Goal: Information Seeking & Learning: Check status

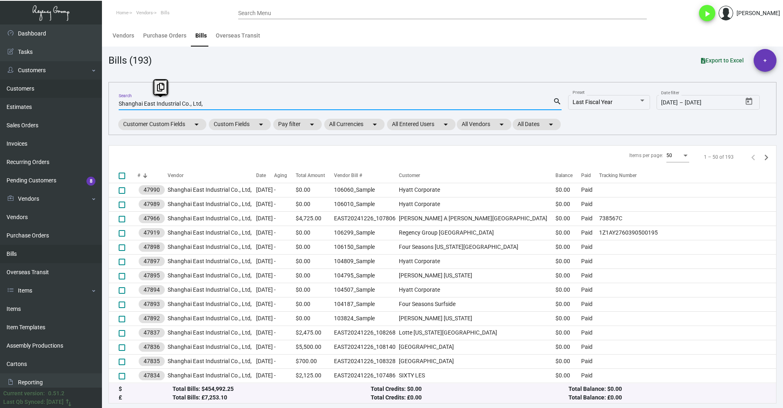
drag, startPoint x: 213, startPoint y: 102, endPoint x: 53, endPoint y: 95, distance: 160.1
click at [53, 95] on div "Dashboard Dashboard Tasks Customers Customers Estimates Sales Orders Invoices R…" at bounding box center [391, 215] width 783 height 383
paste input "25FGS4001"
type input "25FGS4001"
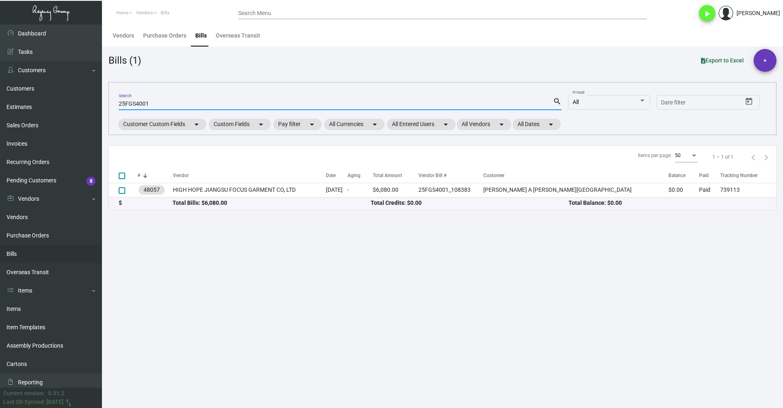
type input "25FGS4001"
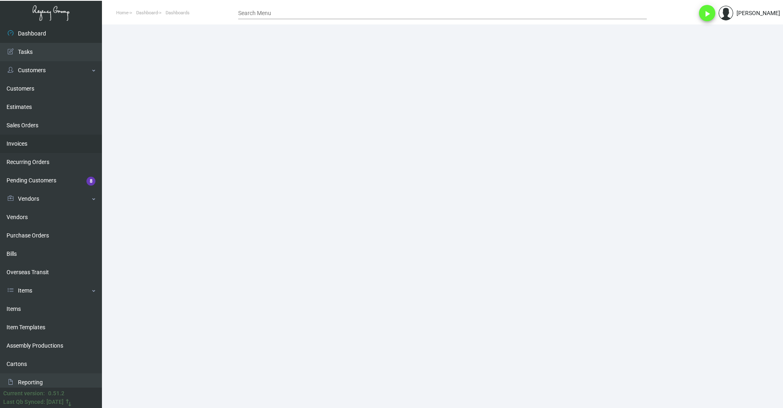
click at [31, 143] on link "Invoices" at bounding box center [51, 144] width 102 height 18
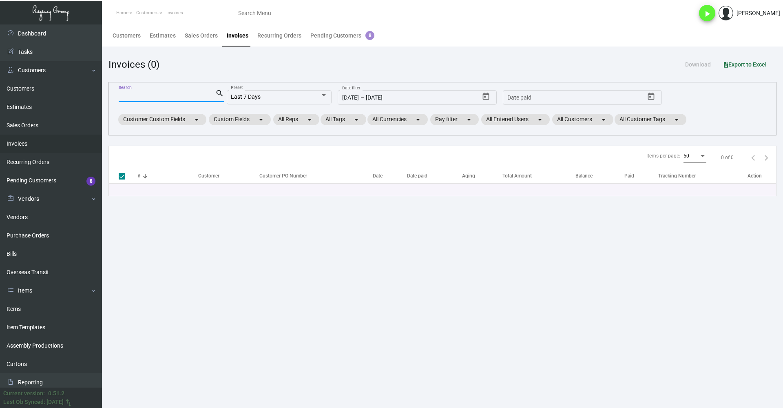
click at [187, 94] on input "Search" at bounding box center [167, 96] width 97 height 7
paste input "99445"
type input "99445"
checkbox input "false"
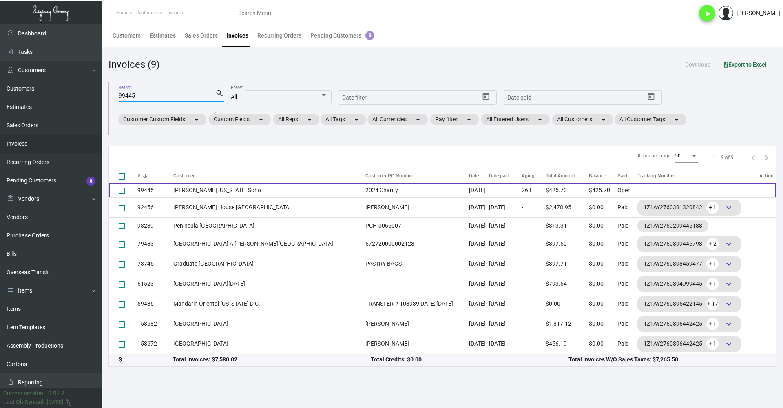
type input "99445"
click at [250, 189] on td "James New York Soho" at bounding box center [267, 190] width 188 height 14
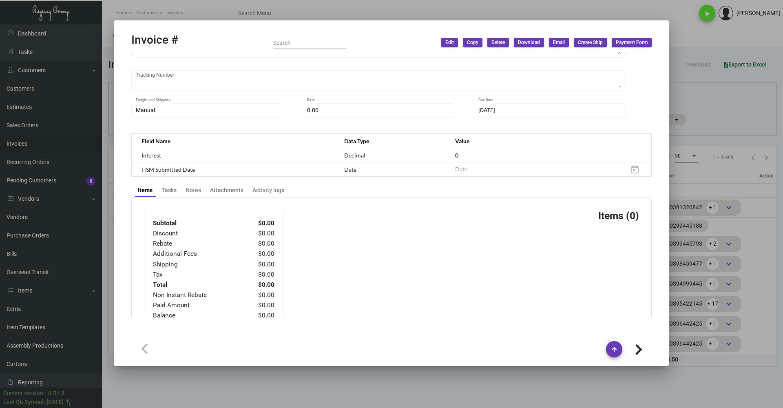
type input "James New York Soho"
type input "Jonathan Suazo"
type input "99445"
type input "11/29/2024"
type input "Yossi Loeb"
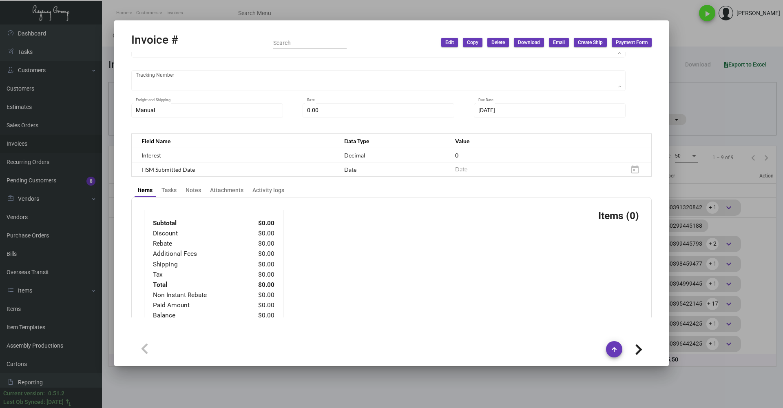
type input "Mavis Hernandez"
type textarea "James New York Soho - Mavis Hernandez 27 Grand St New York, NY, 10013 US"
type input "2024 Charity"
type input "United States Dollar $"
type input "Net 30"
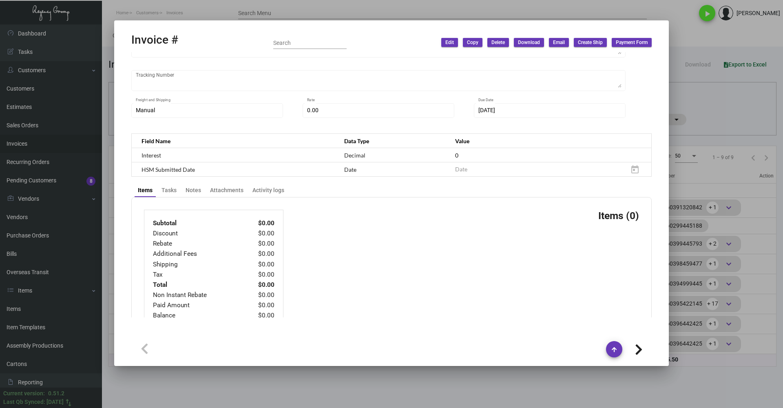
type input "7.50000 %"
type input "4/3/2025"
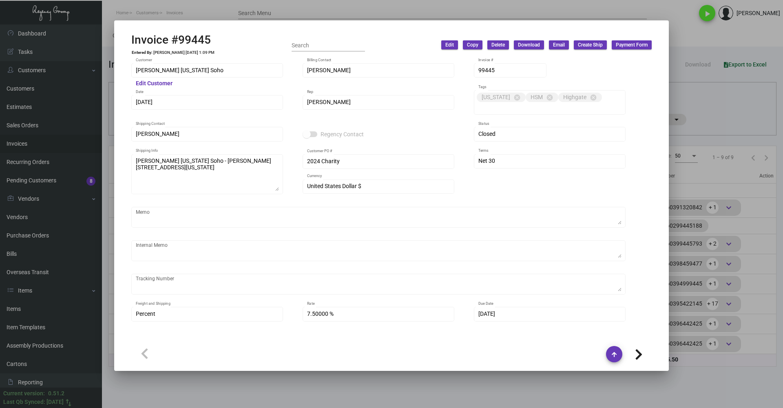
click at [330, 9] on div at bounding box center [391, 204] width 783 height 408
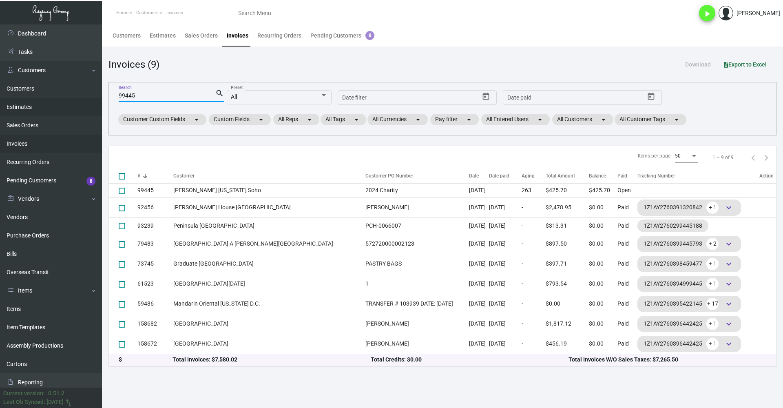
drag, startPoint x: 142, startPoint y: 96, endPoint x: 82, endPoint y: 100, distance: 60.5
click at [82, 100] on div "Dashboard Dashboard Tasks Customers Customers Estimates Sales Orders Invoices R…" at bounding box center [391, 215] width 783 height 383
paste input "3714"
type input "93714"
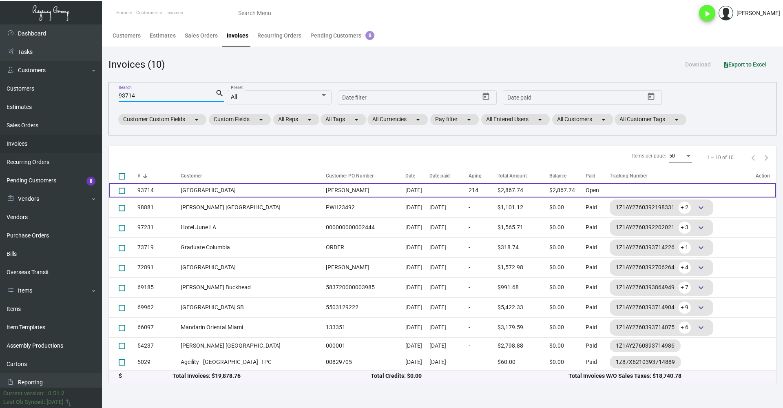
click at [230, 189] on td "Landing Tahoe Resort & Spa" at bounding box center [251, 190] width 141 height 14
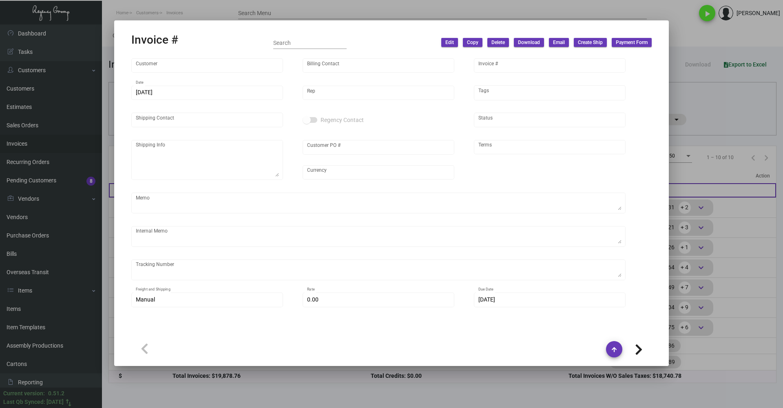
type input "Landing Tahoe Resort & Spa"
type input "Tami MacDonald Smith"
type input "93714"
type input "1/17/2025"
type input "Max Nesser"
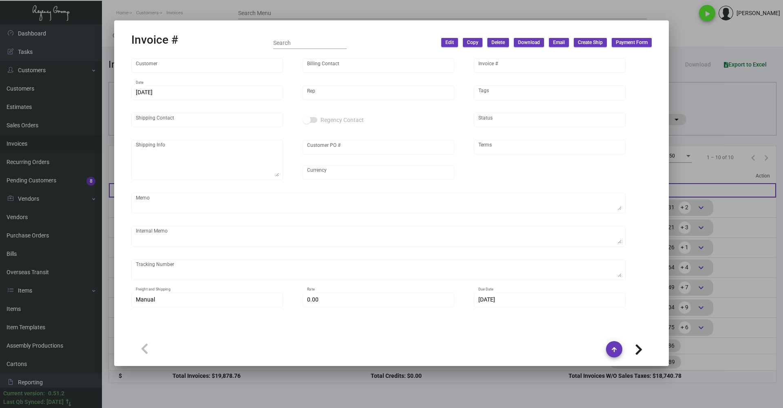
type input "Drew Phillips"
type textarea "Landing Tahoe Resort & Spa - Drew Phillips 4104 Lakeshore Boulevard South Lake …"
type input "Drew Phillips"
type input "United States Dollar $"
type input "Net 30"
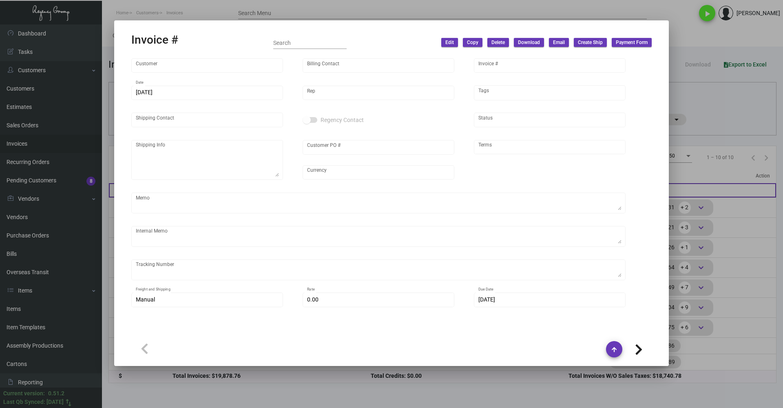
type textarea "TO BE DISPOSED"
type input "$ 0.00"
type input "1/18/2025"
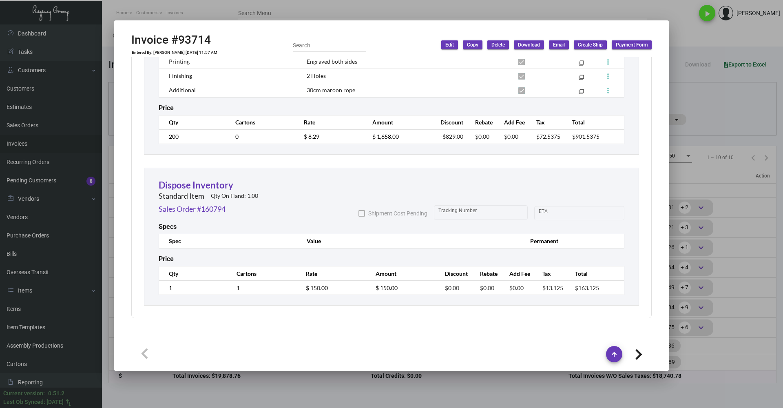
scroll to position [830, 0]
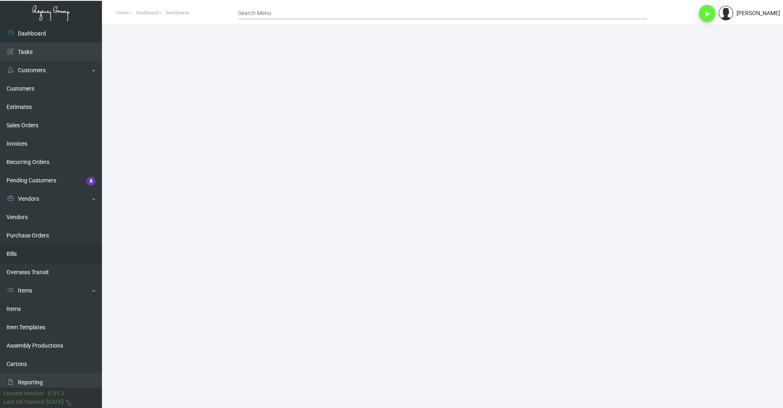
click at [36, 249] on link "Bills" at bounding box center [51, 254] width 102 height 18
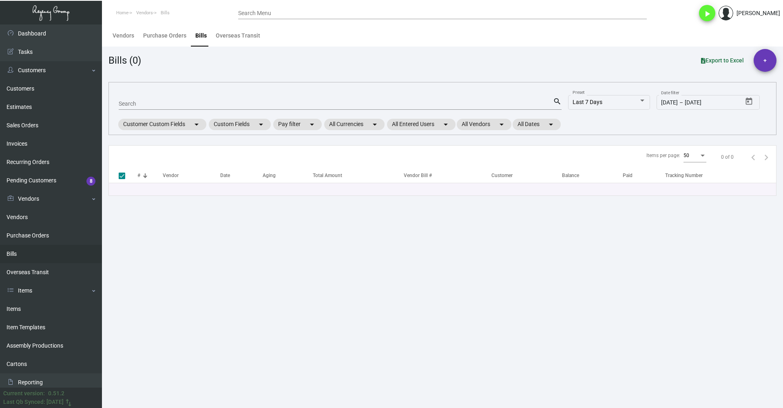
click at [157, 102] on input "Search" at bounding box center [336, 104] width 434 height 7
click at [160, 104] on input "Search" at bounding box center [336, 104] width 434 height 7
type input "277"
type input "2776"
checkbox input "false"
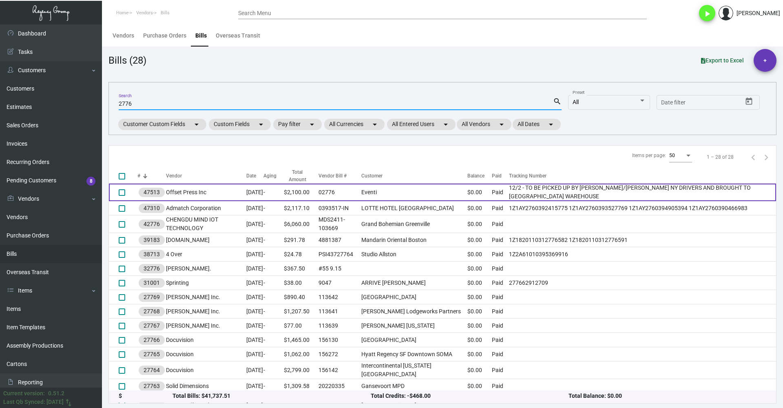
click at [361, 192] on td "02776" at bounding box center [340, 193] width 43 height 18
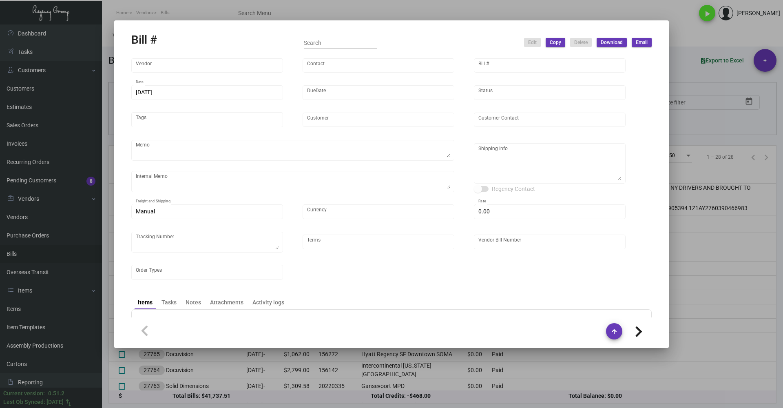
type input "Offset Press Inc"
type input "[PERSON_NAME] -"
type input "47513"
type input "[DATE]"
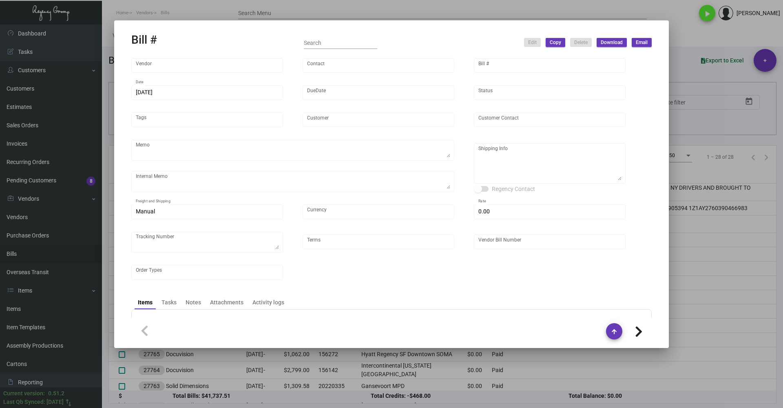
type input "Eventi"
type input "[PERSON_NAME]"
type textarea "“PLEASE SEND PDF PROOFS TO OUR ART TEAM; [EMAIL_ADDRESS][DOMAIN_NAME] WITH ME I…"
type textarea "12/2 - TO BE PICKED UP BY [PERSON_NAME]/[PERSON_NAME] NY DRIVERS AND BROUGHT TO…"
type textarea "Eventi - [PERSON_NAME] [STREET_ADDRESS][US_STATE]"
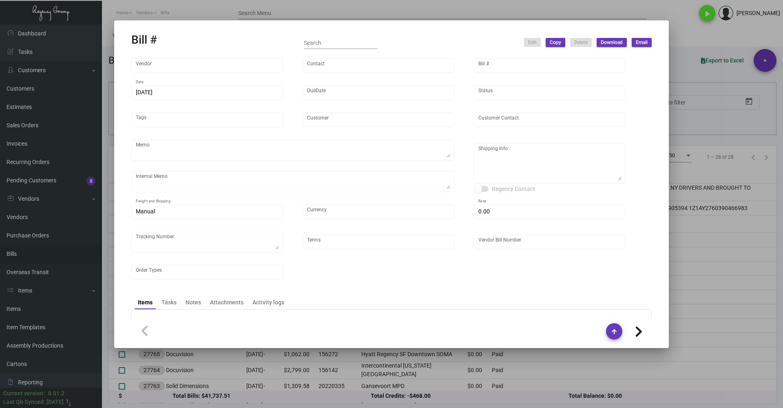
type input "United States Dollar $"
type input "$ 0.00"
type textarea "12/2 - TO BE PICKED UP BY [PERSON_NAME]/[PERSON_NAME] NY DRIVERS AND BROUGHT TO…"
type input "Net 30"
type input "02776"
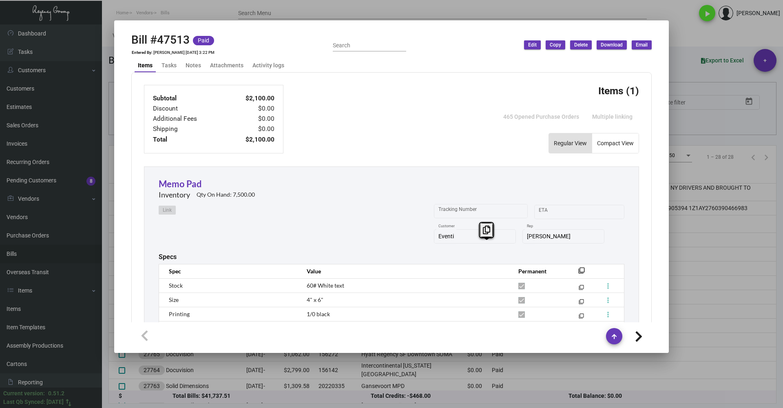
scroll to position [245, 0]
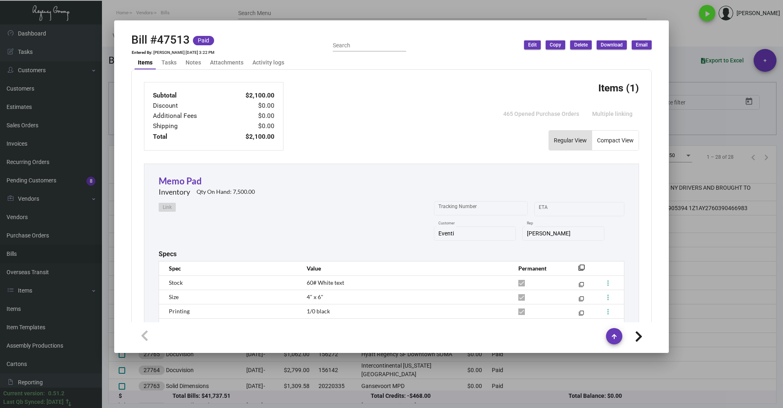
click at [218, 209] on div "Link Tracking Number Start date – ETA Eventi Customer [PERSON_NAME] Rep" at bounding box center [392, 224] width 466 height 51
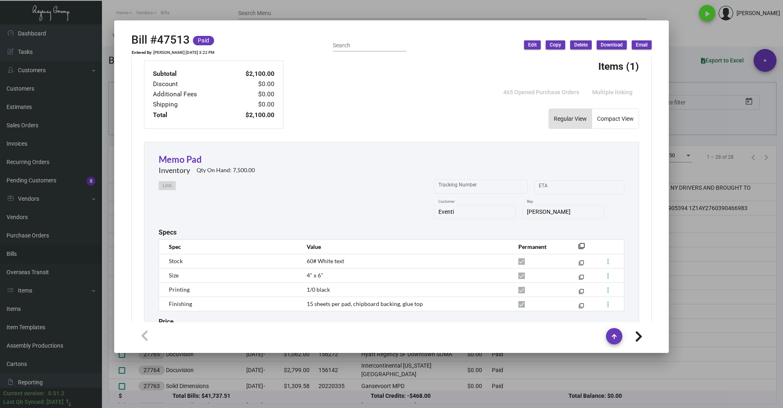
scroll to position [330, 0]
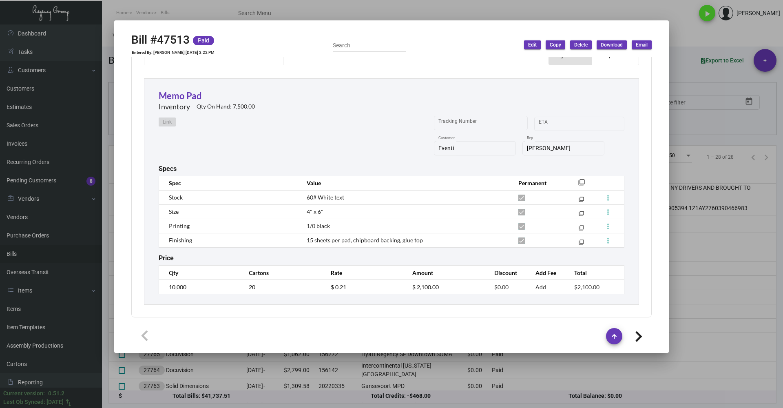
click at [284, 18] on div at bounding box center [391, 204] width 783 height 408
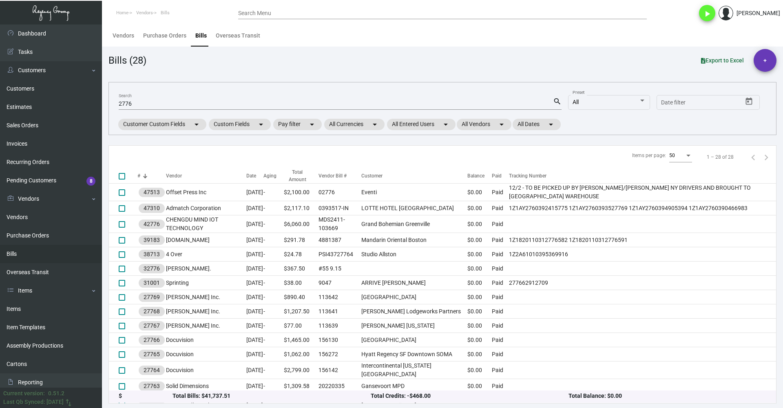
drag, startPoint x: 48, startPoint y: 312, endPoint x: 89, endPoint y: 246, distance: 77.3
click at [48, 312] on link "Items" at bounding box center [51, 309] width 102 height 18
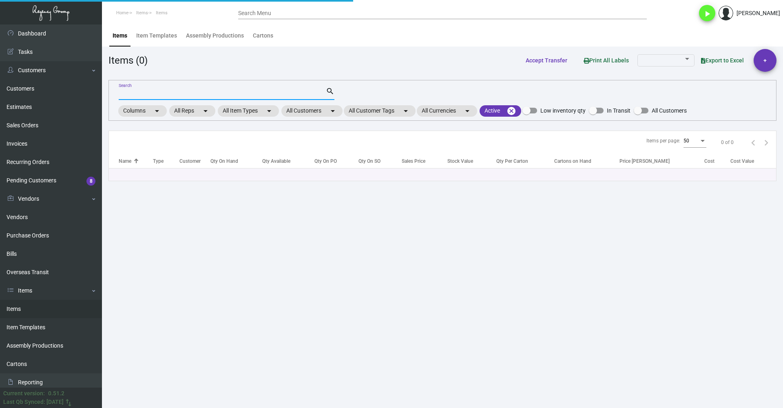
click at [179, 92] on input "Search" at bounding box center [222, 94] width 207 height 7
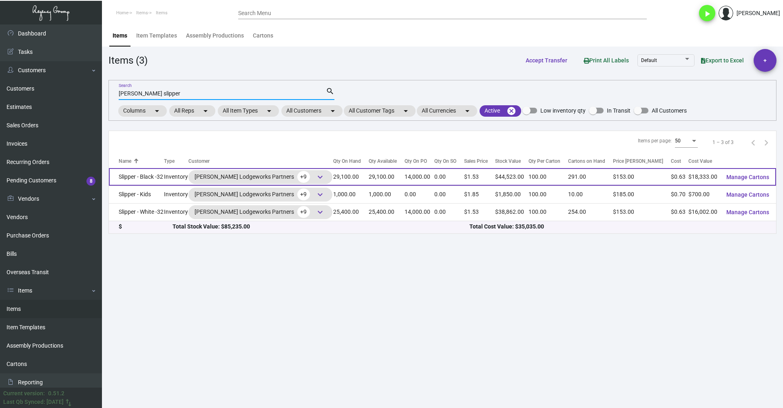
type input "[PERSON_NAME] slipper"
click at [149, 177] on td "Slipper - Black -32" at bounding box center [136, 177] width 55 height 18
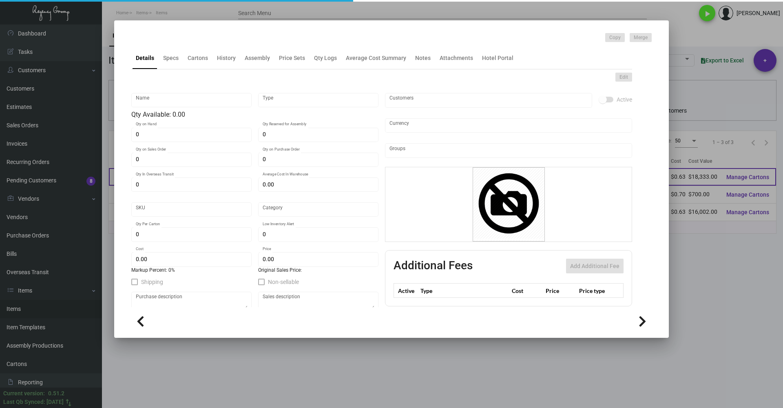
type input "Slipper - Black -32"
type input "Inventory"
type input "29,100"
type input "14,000"
type input "$ 0.63664"
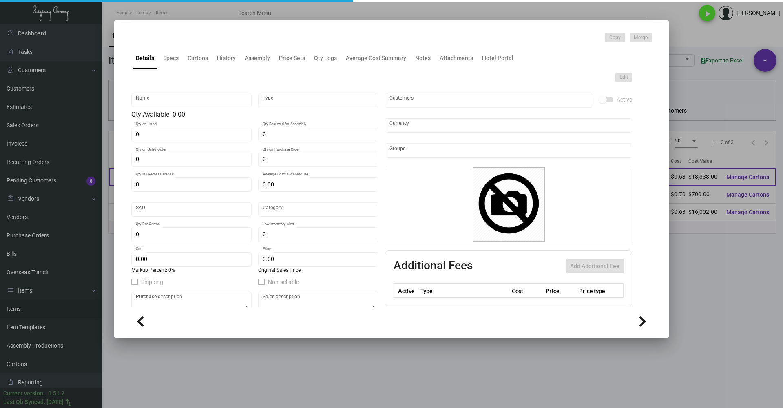
type input "Overseas"
type input "100"
type input "$ 0.63"
type input "$ 1.53"
type textarea "HR Slipper: Size #10 slipper, 1 size to fit all, black color cushion material ,…"
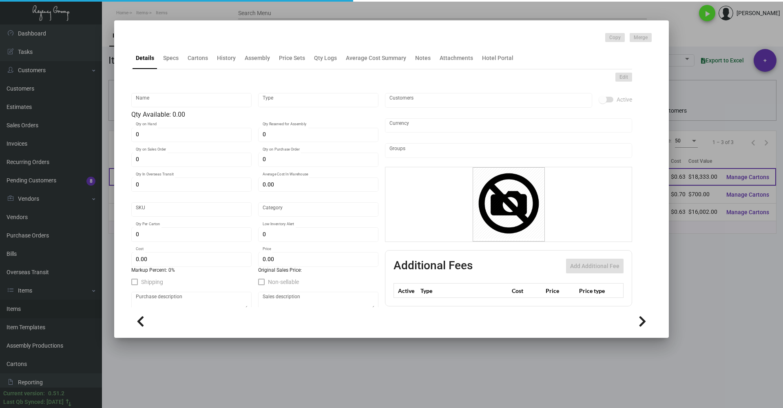
type textarea "HR Slipper: Size #10 slipper, 1 size to fit all, black color cushion material ,…"
checkbox input "true"
type input "United States Dollar $"
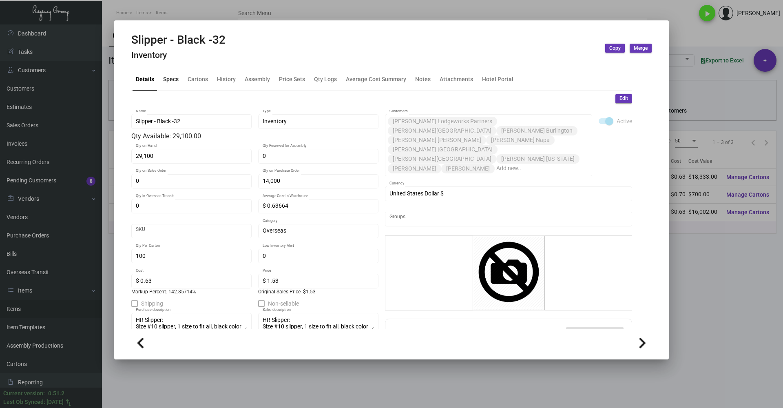
click at [170, 78] on div "Specs" at bounding box center [171, 79] width 16 height 9
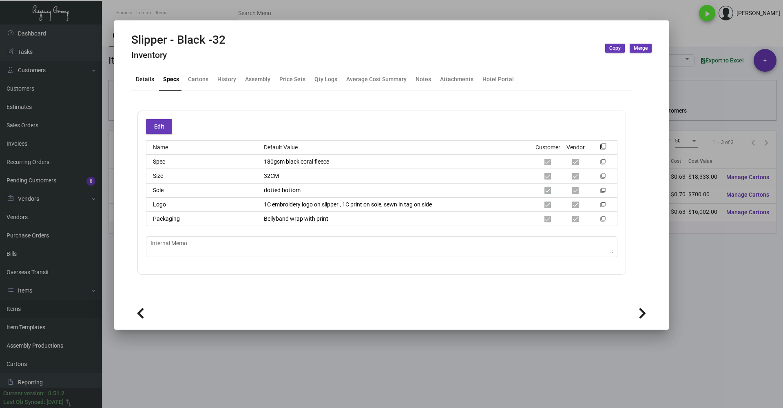
click at [142, 80] on div "Details" at bounding box center [145, 79] width 18 height 9
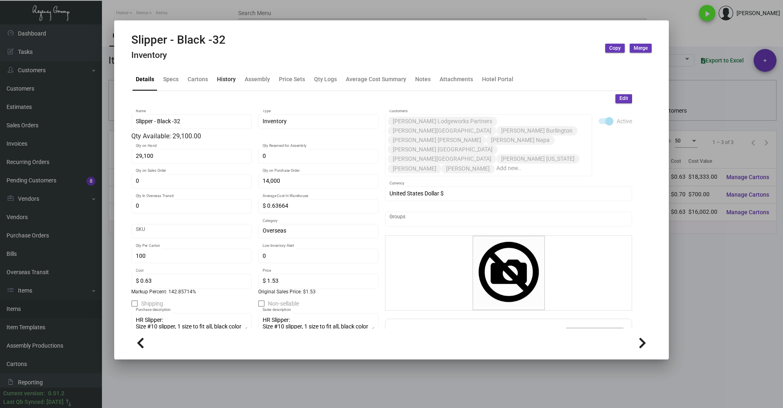
drag, startPoint x: 219, startPoint y: 77, endPoint x: 251, endPoint y: 81, distance: 31.7
click at [220, 77] on div "History" at bounding box center [226, 79] width 19 height 9
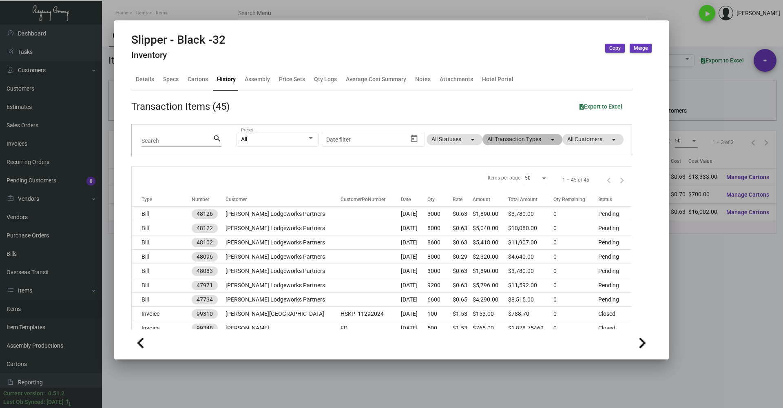
click at [517, 143] on mat-chip "All Transaction Types arrow_drop_down" at bounding box center [523, 139] width 80 height 11
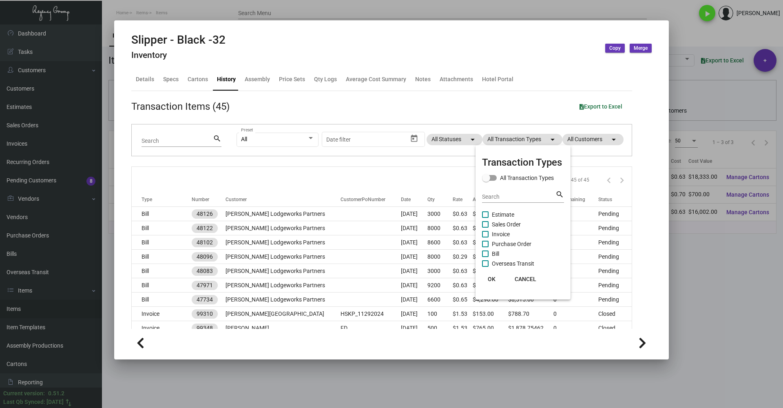
click at [504, 250] on mat-checkbox "Bill" at bounding box center [523, 254] width 82 height 10
click at [491, 254] on label "Bill" at bounding box center [490, 254] width 17 height 10
click at [485, 257] on input "Bill" at bounding box center [485, 257] width 0 height 0
checkbox input "true"
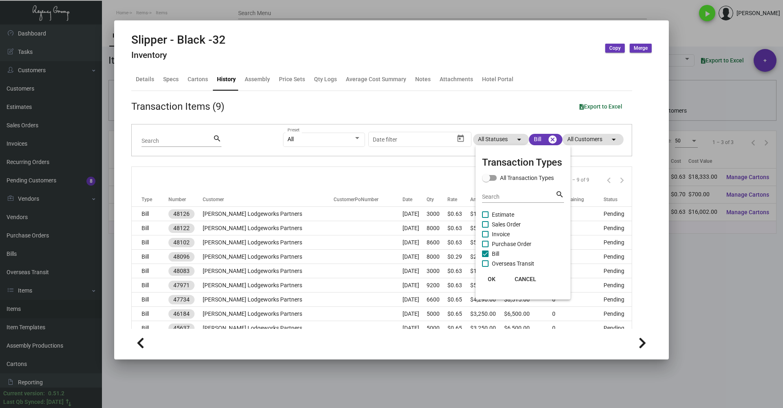
click at [492, 280] on span "OK" at bounding box center [492, 279] width 8 height 7
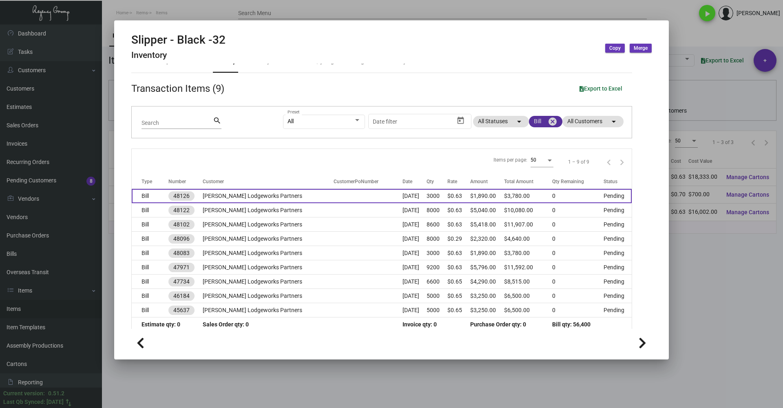
scroll to position [26, 0]
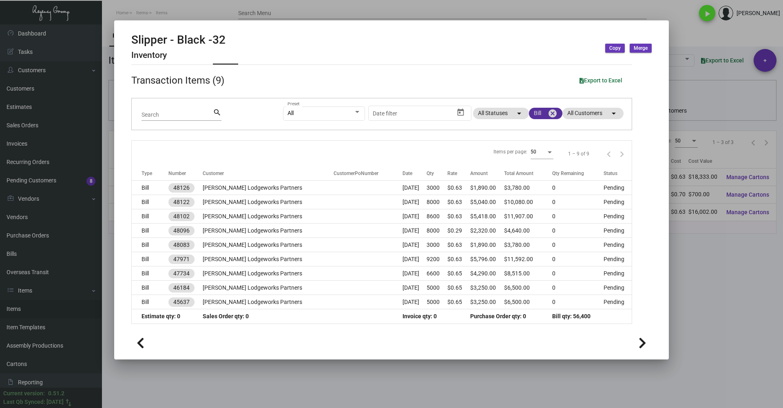
click at [548, 112] on mat-icon "cancel" at bounding box center [553, 114] width 10 height 10
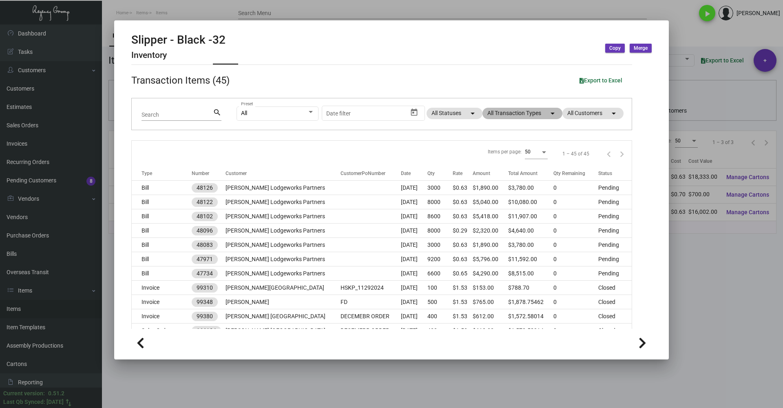
click at [520, 113] on mat-chip "All Transaction Types arrow_drop_down" at bounding box center [523, 113] width 80 height 11
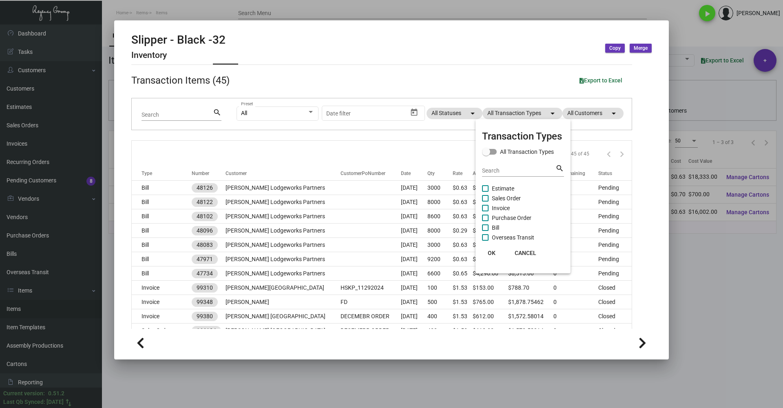
click at [403, 333] on div at bounding box center [391, 204] width 783 height 408
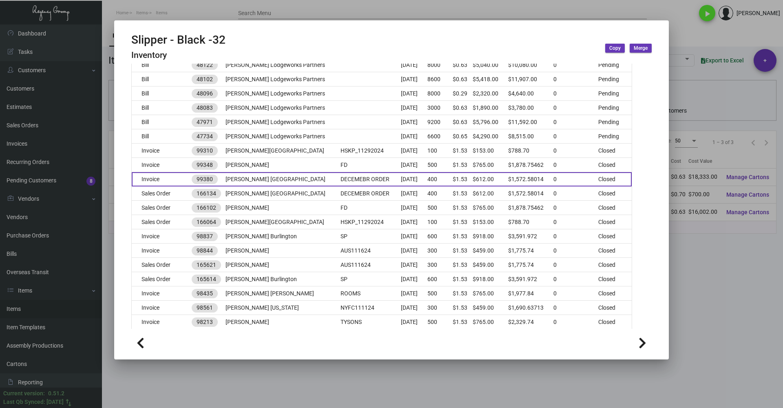
scroll to position [0, 0]
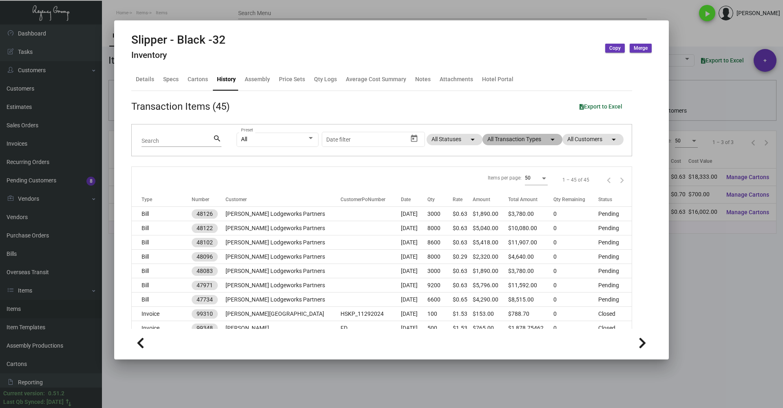
click at [536, 140] on mat-chip "All Transaction Types arrow_drop_down" at bounding box center [523, 139] width 80 height 11
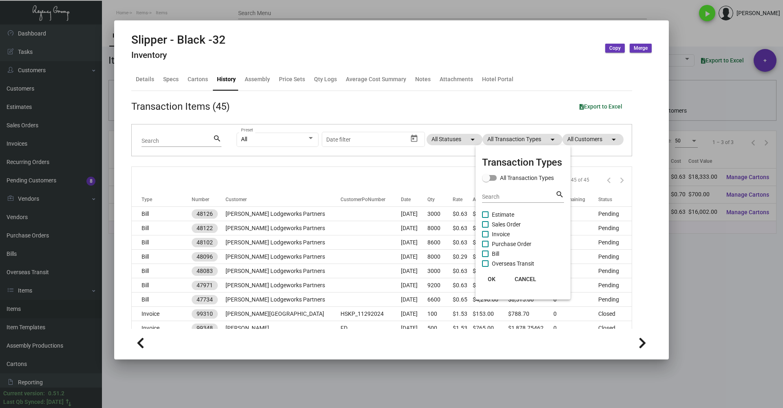
click at [499, 243] on span "Purchase Order" at bounding box center [512, 244] width 40 height 10
click at [485, 247] on input "Purchase Order" at bounding box center [485, 247] width 0 height 0
checkbox input "true"
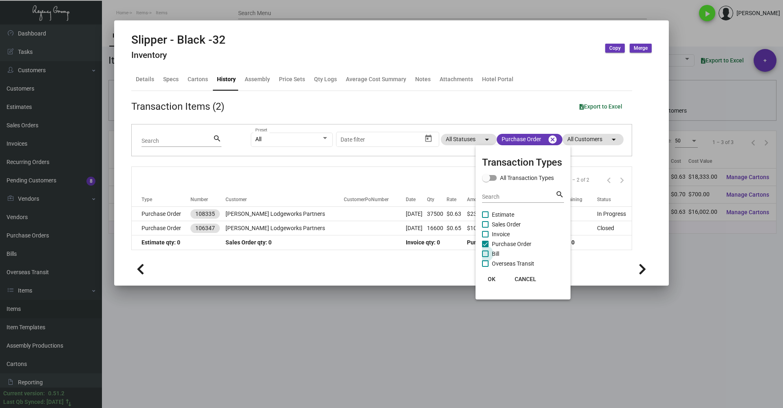
click at [494, 253] on span "Bill" at bounding box center [495, 254] width 7 height 10
click at [485, 257] on input "Bill" at bounding box center [485, 257] width 0 height 0
checkbox input "true"
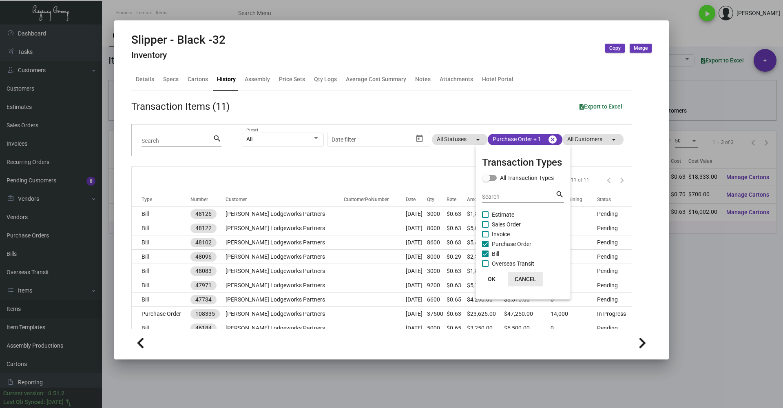
click at [525, 276] on span "CANCEL" at bounding box center [526, 279] width 22 height 7
checkbox input "false"
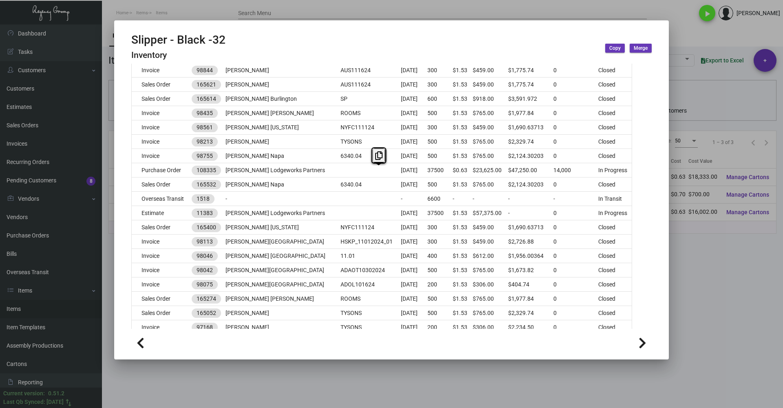
scroll to position [540, 0]
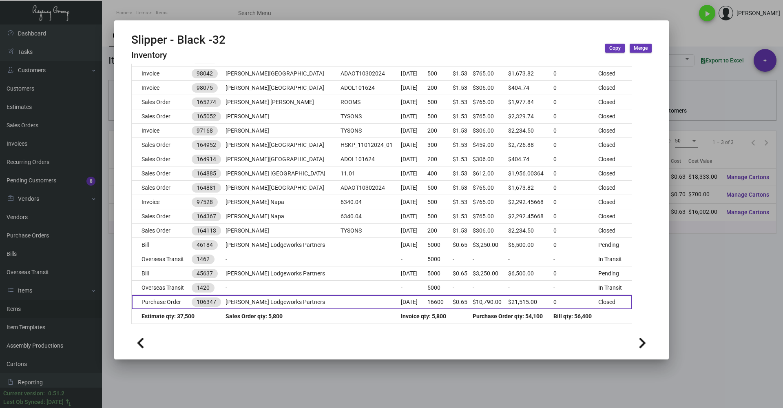
drag, startPoint x: 176, startPoint y: 176, endPoint x: 625, endPoint y: 302, distance: 466.9
copy div "Lorem ips dolo: 80 9 – 19 si 43 Amet Consec Adipisci ElitseddOeIusmod Temp Inc …"
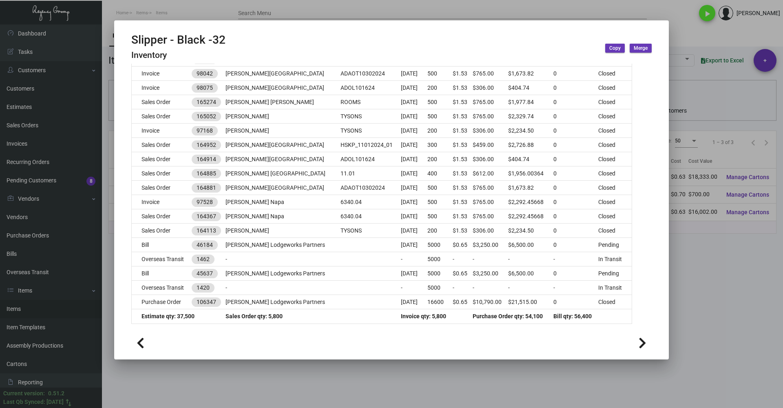
drag, startPoint x: 423, startPoint y: 348, endPoint x: 426, endPoint y: 343, distance: 5.5
click at [425, 344] on div at bounding box center [391, 342] width 521 height 18
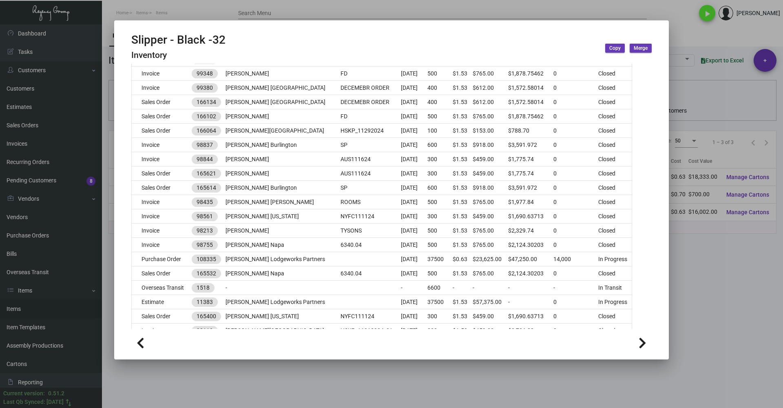
scroll to position [0, 0]
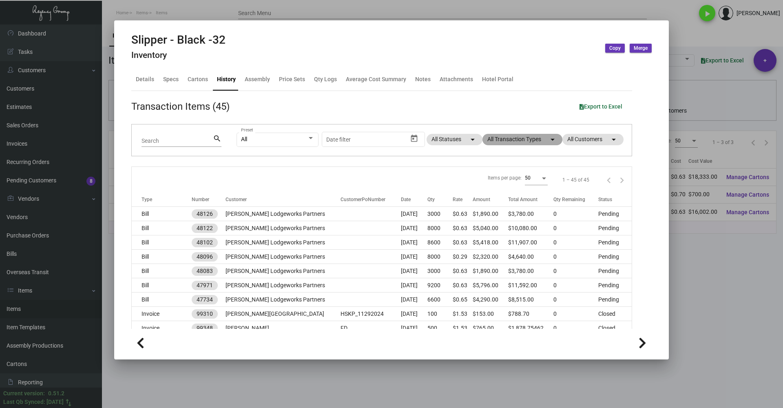
click at [532, 137] on mat-chip "All Transaction Types arrow_drop_down" at bounding box center [523, 139] width 80 height 11
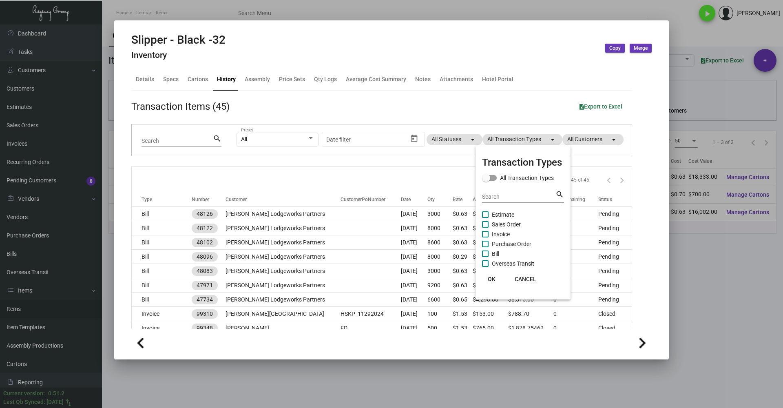
click at [501, 244] on span "Purchase Order" at bounding box center [512, 244] width 40 height 10
click at [485, 247] on input "Purchase Order" at bounding box center [485, 247] width 0 height 0
checkbox input "true"
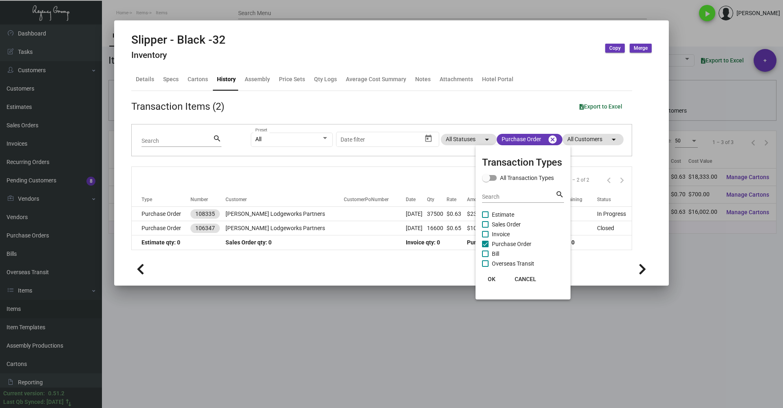
click at [496, 253] on span "Bill" at bounding box center [495, 254] width 7 height 10
click at [485, 257] on input "Bill" at bounding box center [485, 257] width 0 height 0
checkbox input "true"
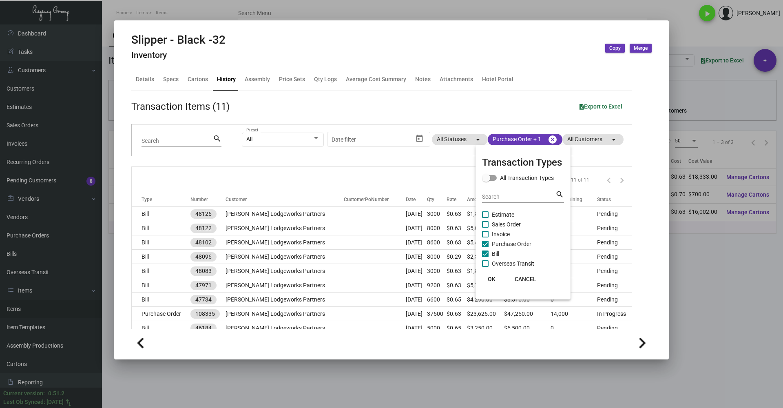
click at [493, 280] on span "OK" at bounding box center [492, 279] width 8 height 7
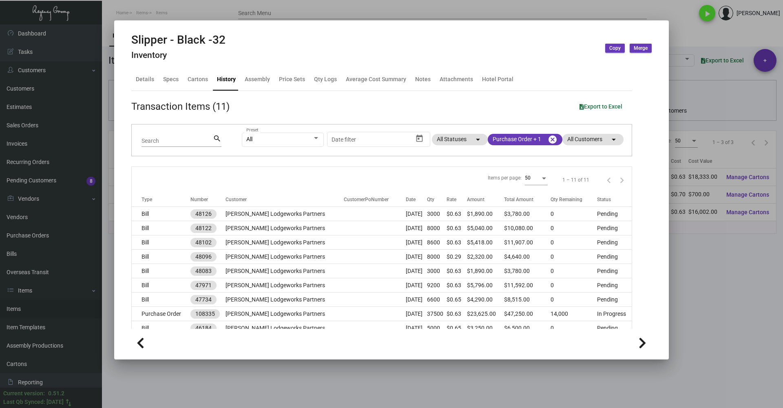
click at [330, 179] on div "Items per page: 50 1 – 11 of 11" at bounding box center [382, 179] width 500 height 25
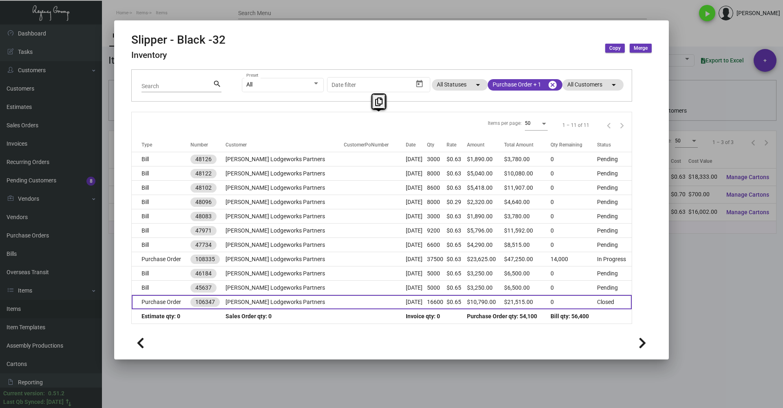
drag, startPoint x: 142, startPoint y: 175, endPoint x: 616, endPoint y: 304, distance: 490.8
click at [616, 304] on div "Items per page: 50 1 – 11 of 11 Type Number Customer CustomerPoNumber Date Qty …" at bounding box center [381, 218] width 501 height 212
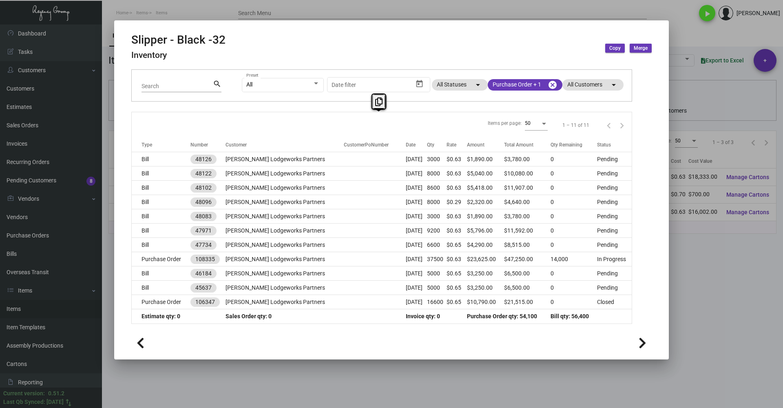
copy div "Lorem ips dolo: 64 4 – 33 si 60 Amet Consec Adipisci ElitseddOeIusmod Temp Inc …"
click at [307, 124] on div "Items per page: 50 1 – 11 of 11" at bounding box center [382, 124] width 500 height 25
click at [179, 15] on div at bounding box center [391, 204] width 783 height 408
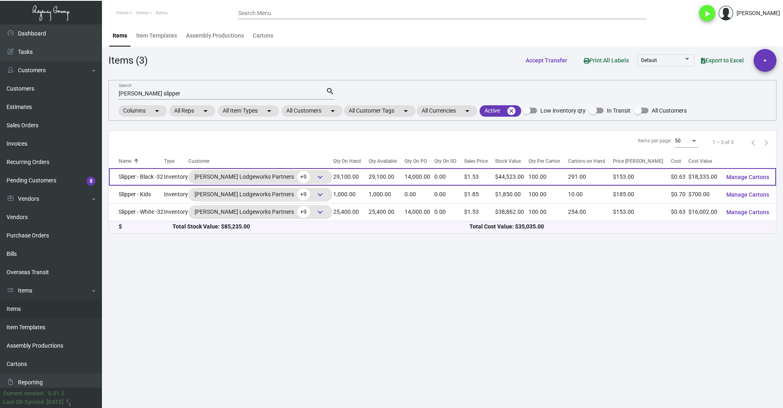
click at [152, 176] on td "Slipper - Black -32" at bounding box center [136, 177] width 55 height 18
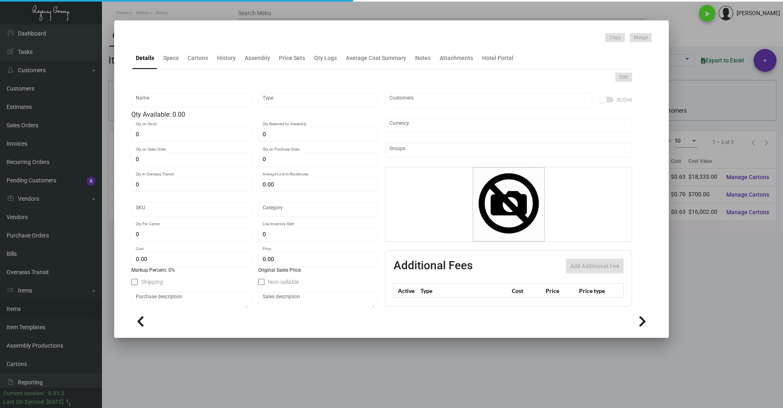
type input "Slipper - Black -32"
type input "Inventory"
type input "29,100"
type input "14,000"
type input "$ 0.63664"
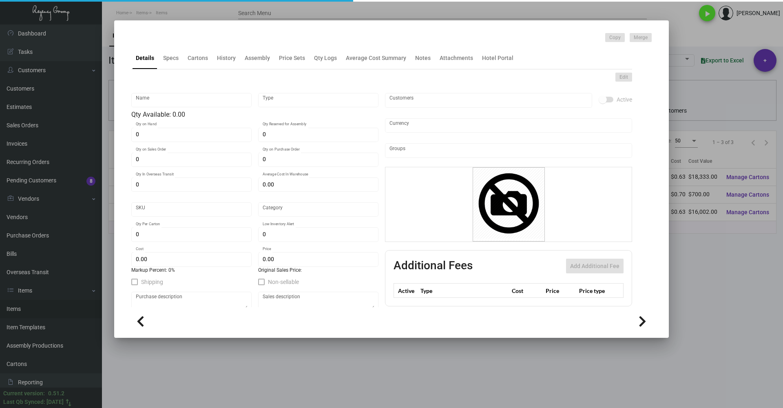
type input "Overseas"
type input "100"
type input "$ 0.63"
type input "$ 1.53"
type textarea "HR Slipper: Size #10 slipper, 1 size to fit all, black color cushion material ,…"
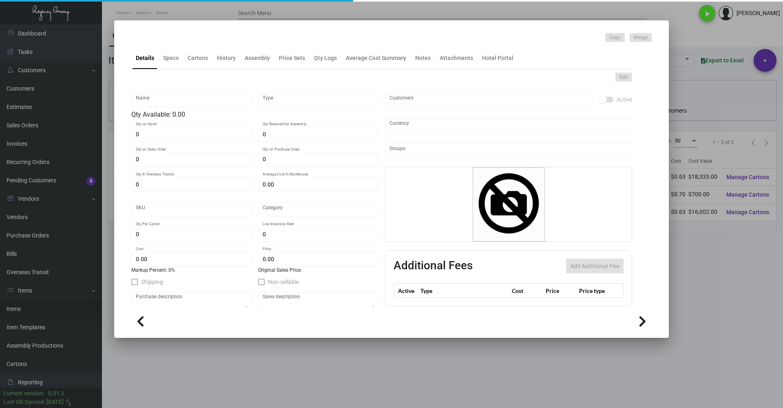
type textarea "HR Slipper: Size #10 slipper, 1 size to fit all, black color cushion material ,…"
checkbox input "true"
type input "United States Dollar $"
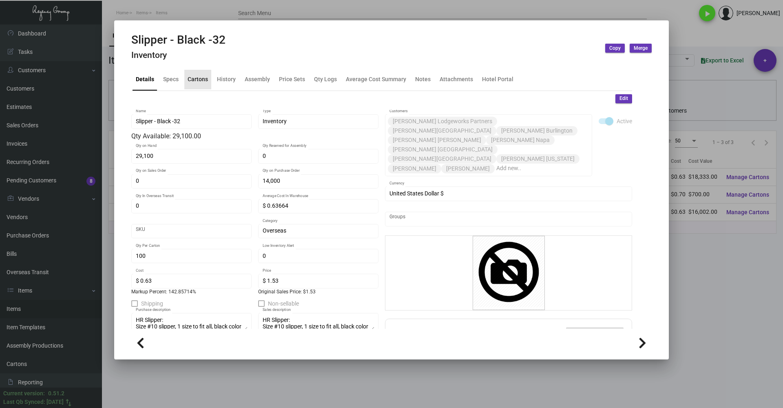
click at [199, 84] on div "Cartons" at bounding box center [197, 80] width 27 height 20
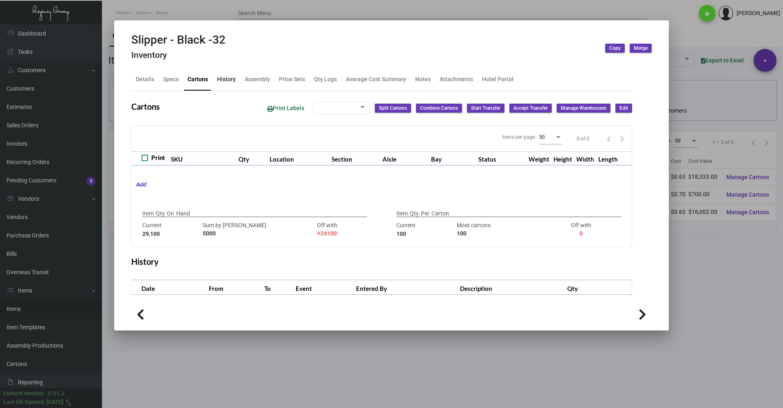
click at [229, 83] on div "History" at bounding box center [226, 79] width 19 height 9
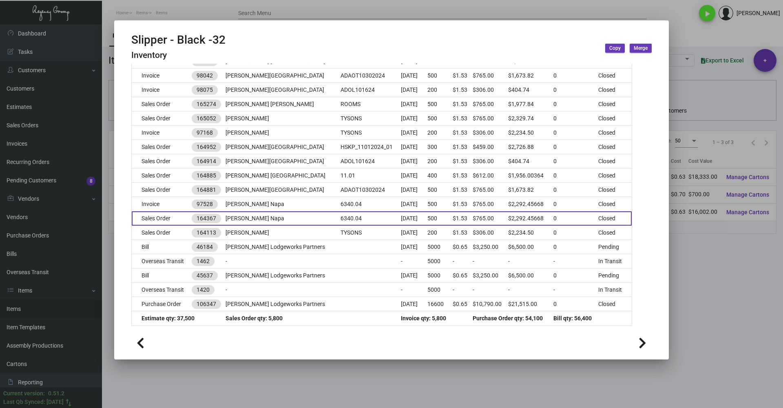
scroll to position [540, 0]
